Goal: Find contact information: Find contact information

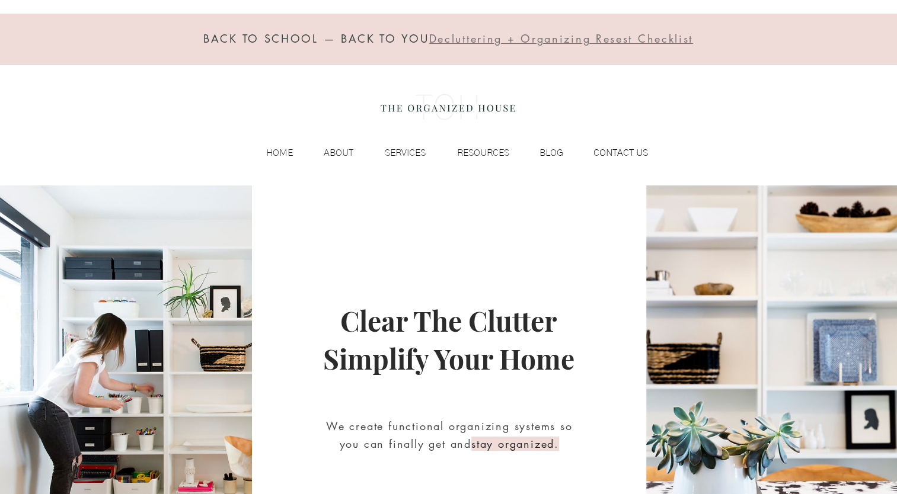
click at [609, 152] on p "CONTACT US" at bounding box center [620, 153] width 66 height 18
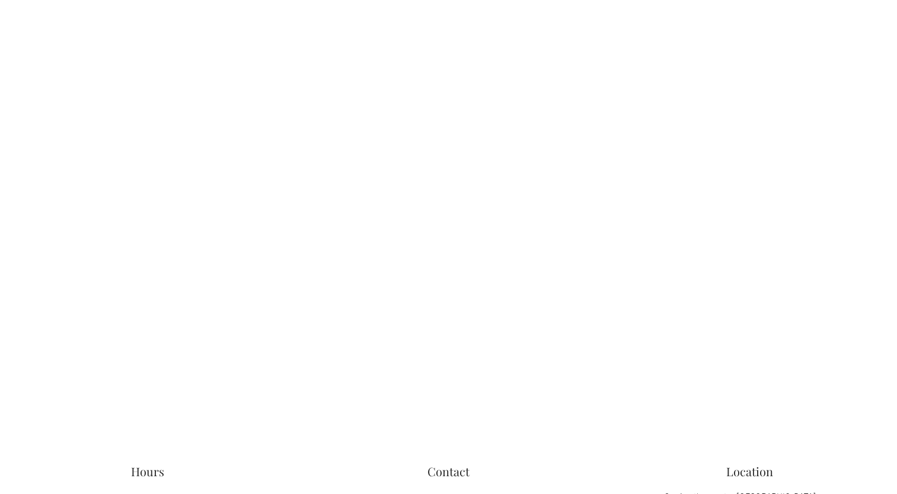
scroll to position [1191, 0]
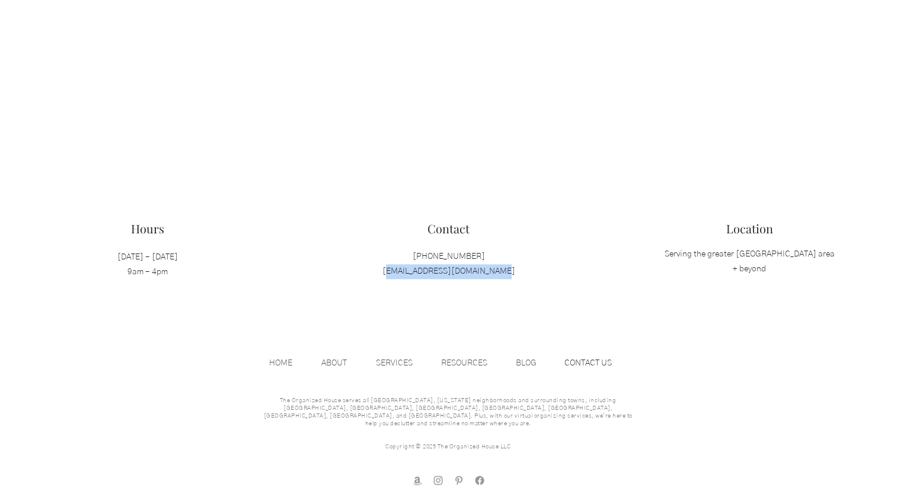
drag, startPoint x: 514, startPoint y: 270, endPoint x: 395, endPoint y: 271, distance: 119.1
click at [395, 271] on p "[PHONE_NUMBER] [EMAIL_ADDRESS][DOMAIN_NAME]" at bounding box center [448, 265] width 188 height 30
copy span "[EMAIL_ADDRESS][DOMAIN_NAME]"
